Goal: Information Seeking & Learning: Learn about a topic

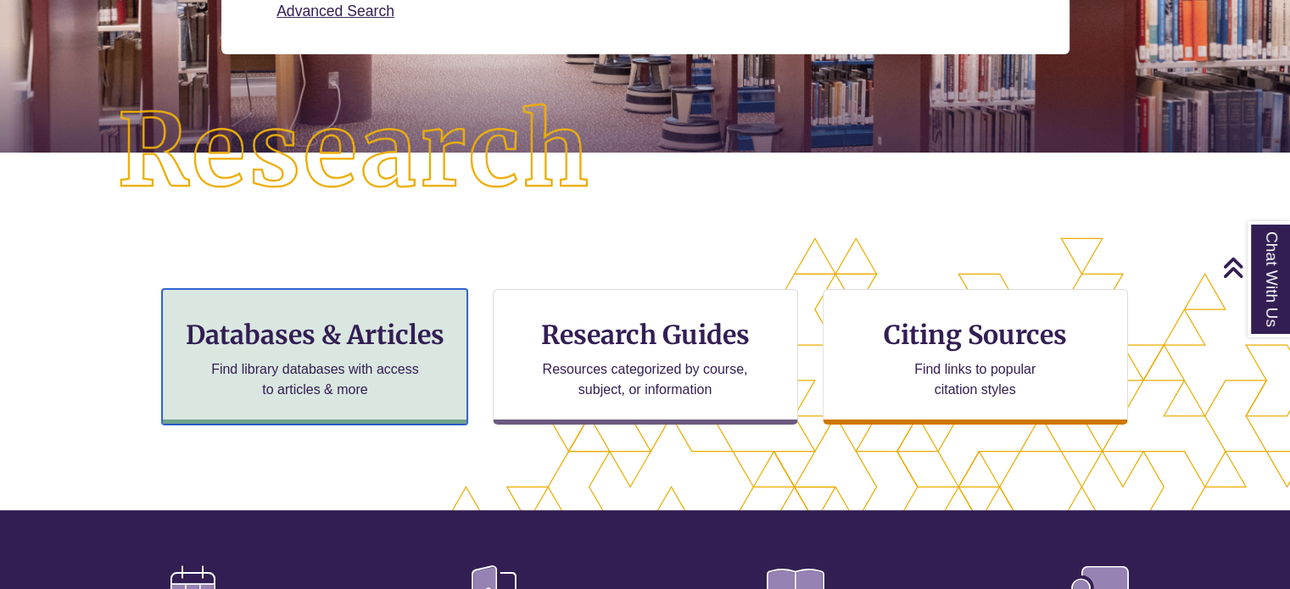
click at [283, 338] on h3 "Databases & Articles" at bounding box center [314, 335] width 276 height 32
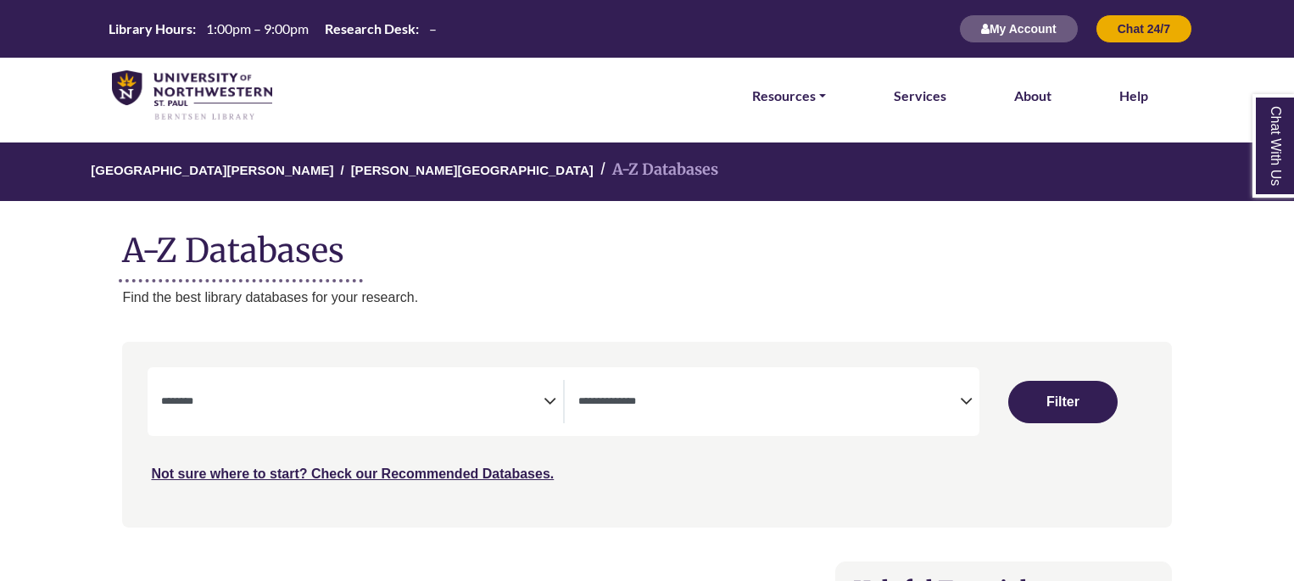
select select "Database Subject Filter"
select select "Database Types Filter"
select select "Database Subject Filter"
select select "Database Types Filter"
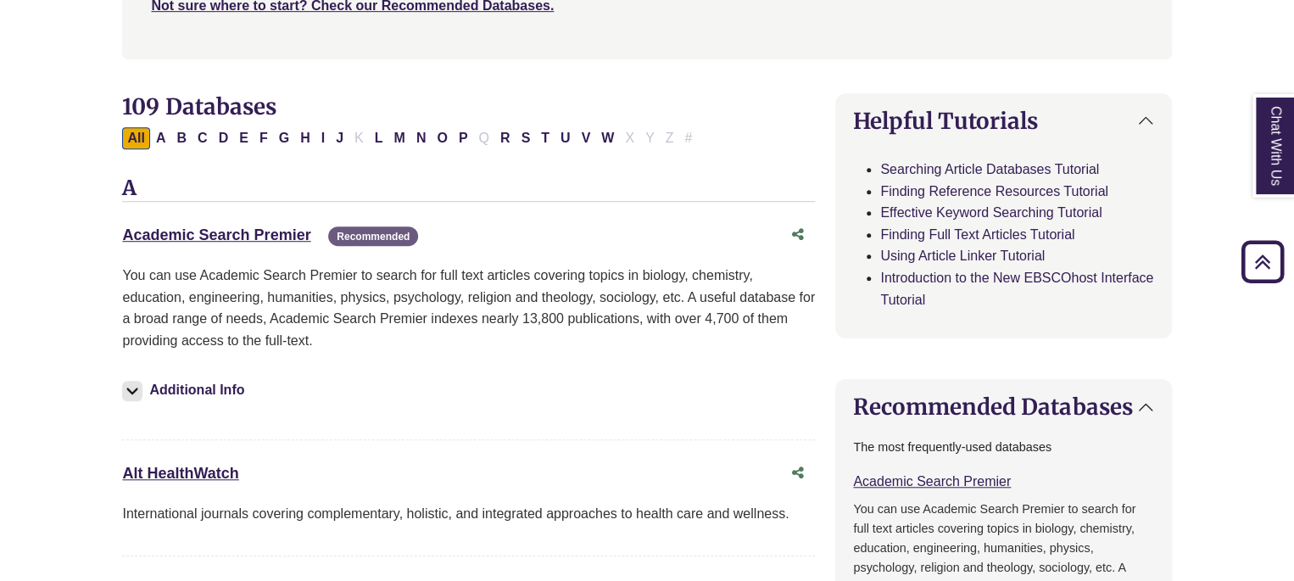
scroll to position [471, 0]
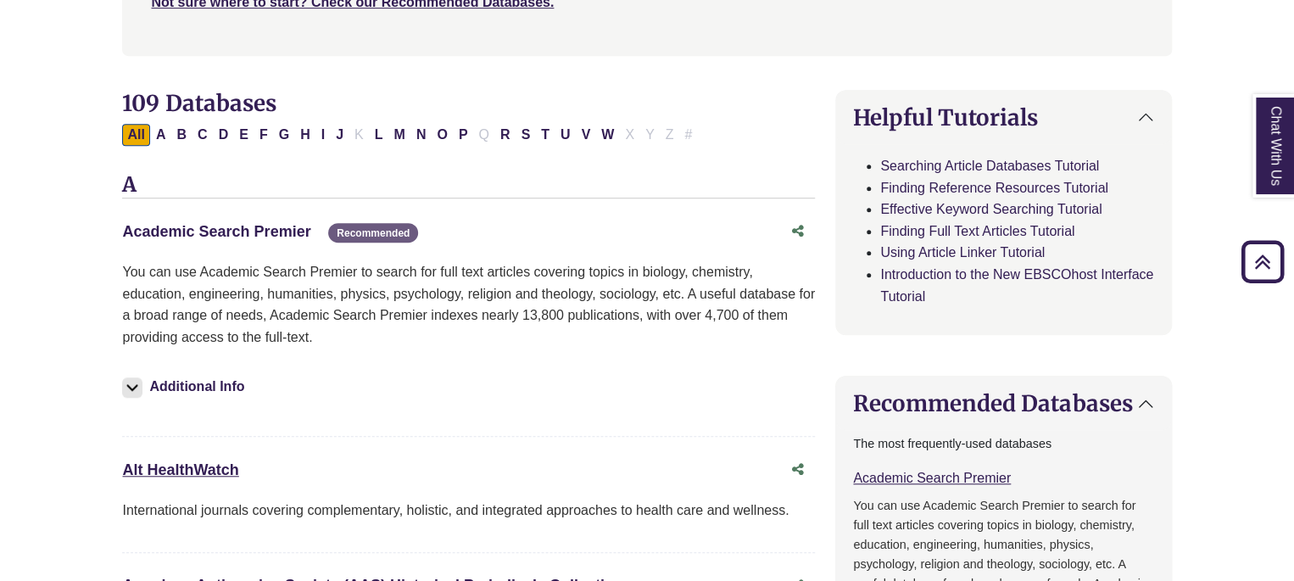
click at [247, 230] on link "Academic Search Premier This link opens in a new window" at bounding box center [216, 231] width 188 height 17
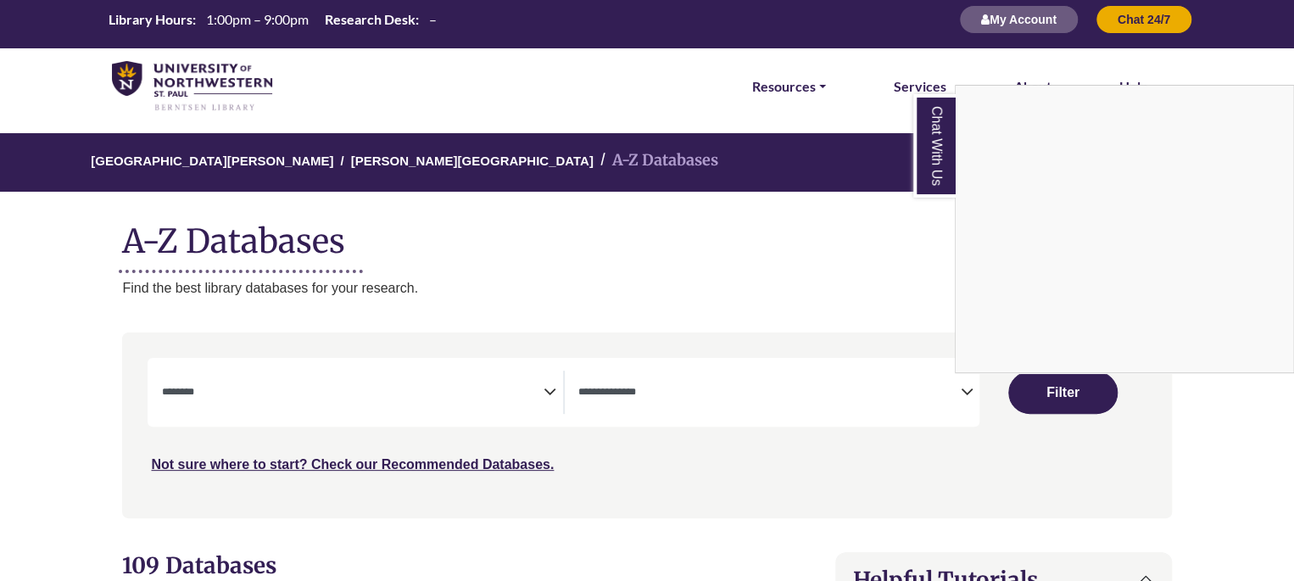
scroll to position [0, 0]
